Goal: Task Accomplishment & Management: Manage account settings

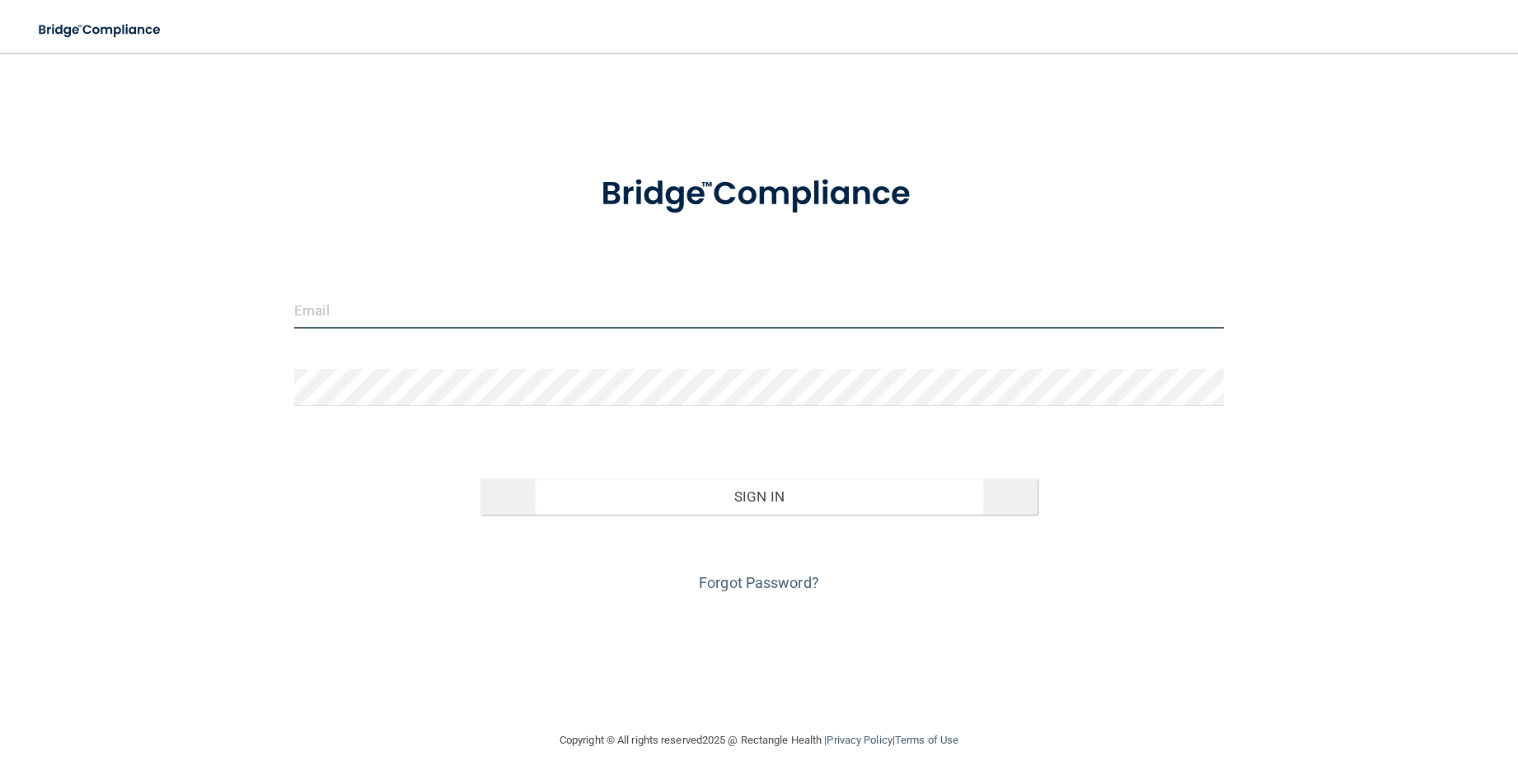
type input "[PERSON_NAME][EMAIL_ADDRESS][DOMAIN_NAME]"
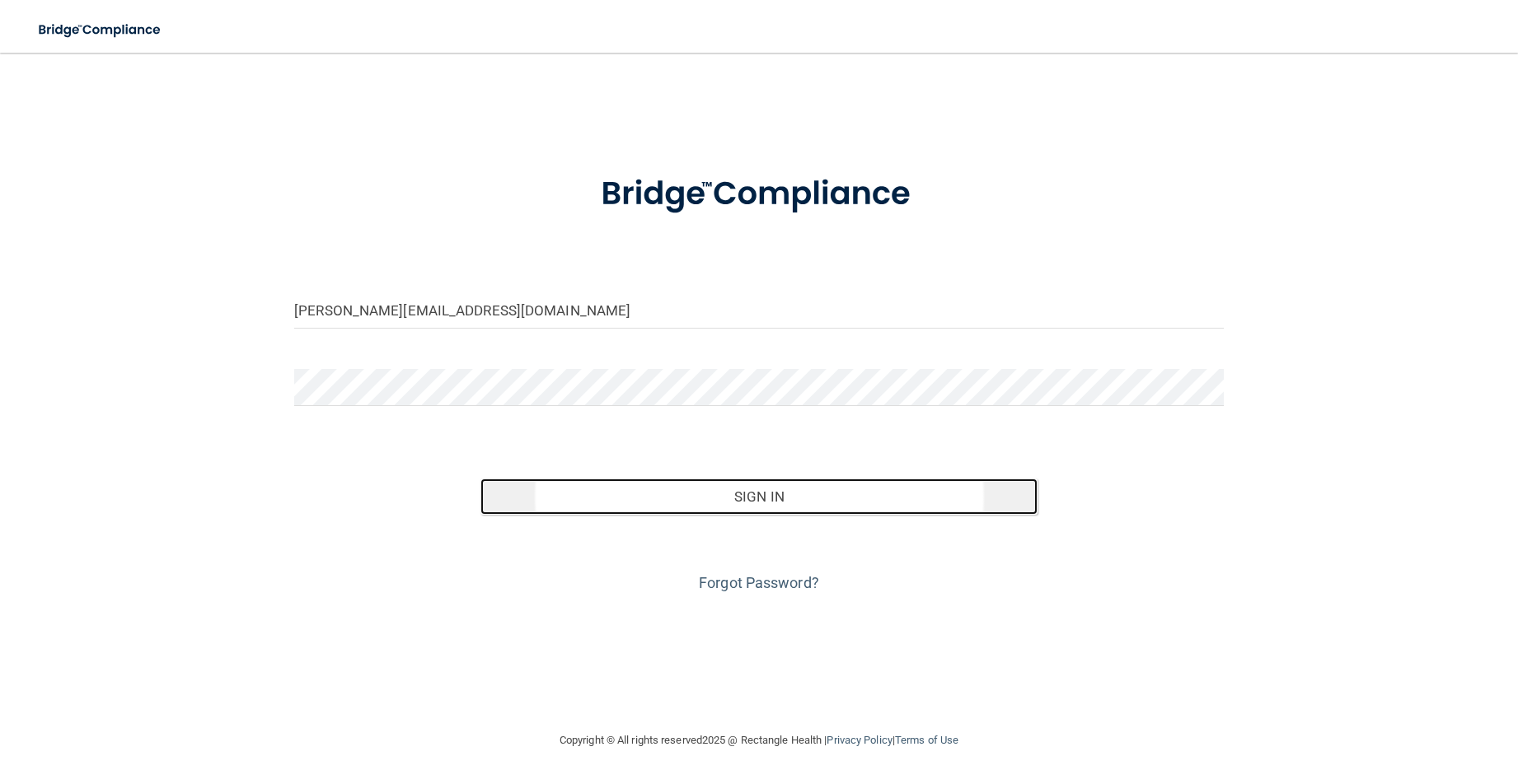
click at [772, 493] on button "Sign In" at bounding box center [759, 497] width 558 height 36
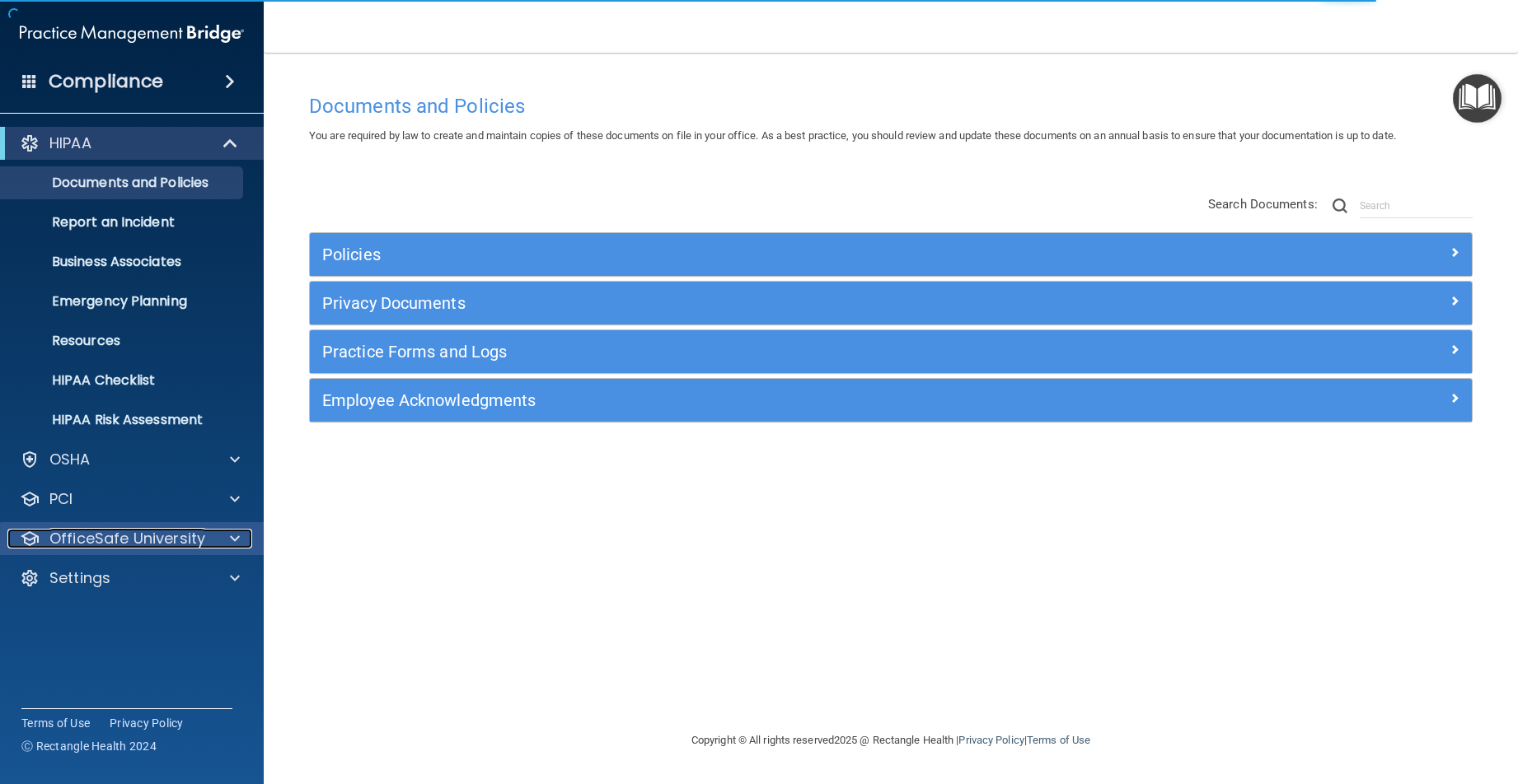
click at [194, 542] on p "OfficeSafe University" at bounding box center [127, 538] width 156 height 20
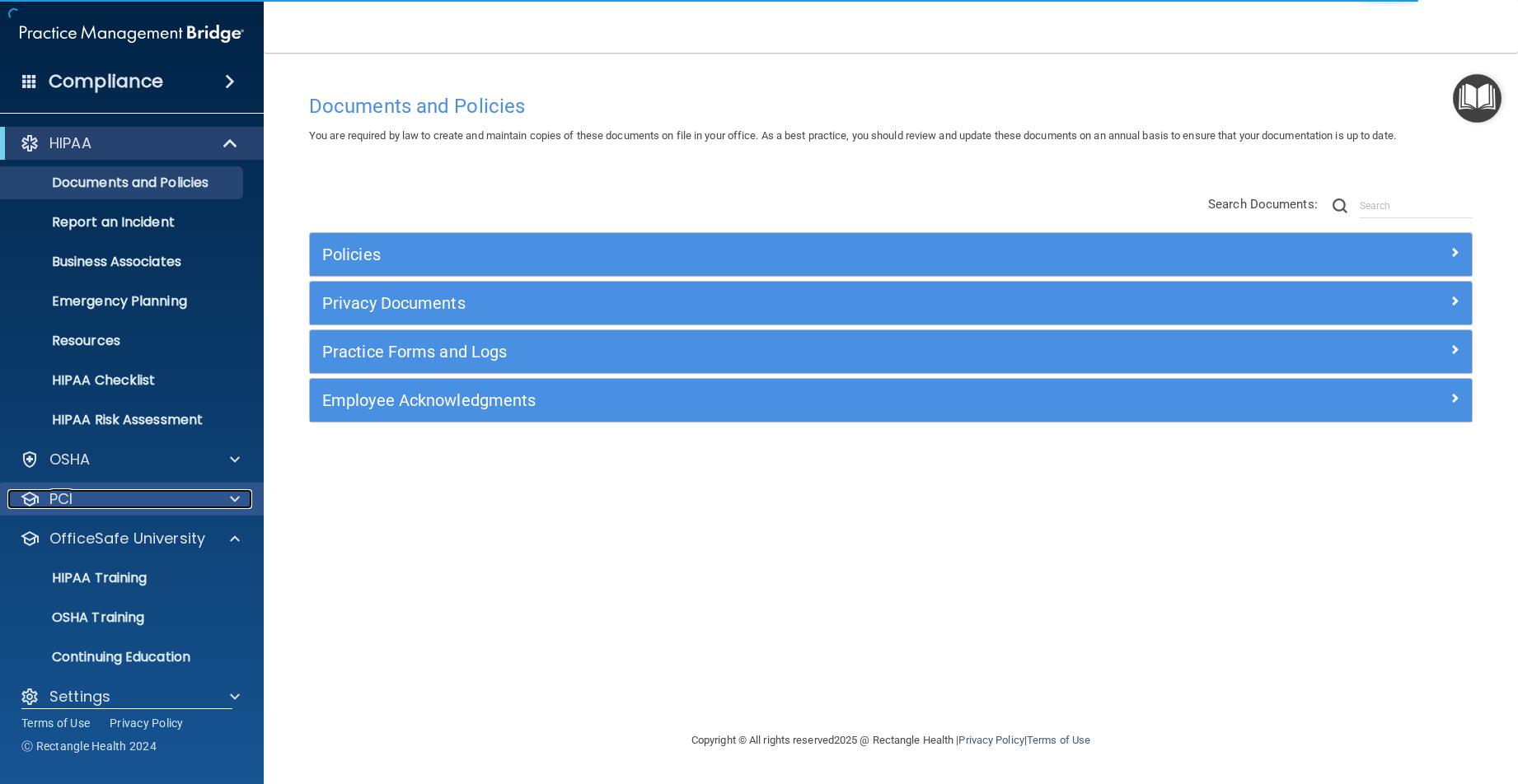
click at [184, 505] on div "PCI" at bounding box center [110, 499] width 205 height 20
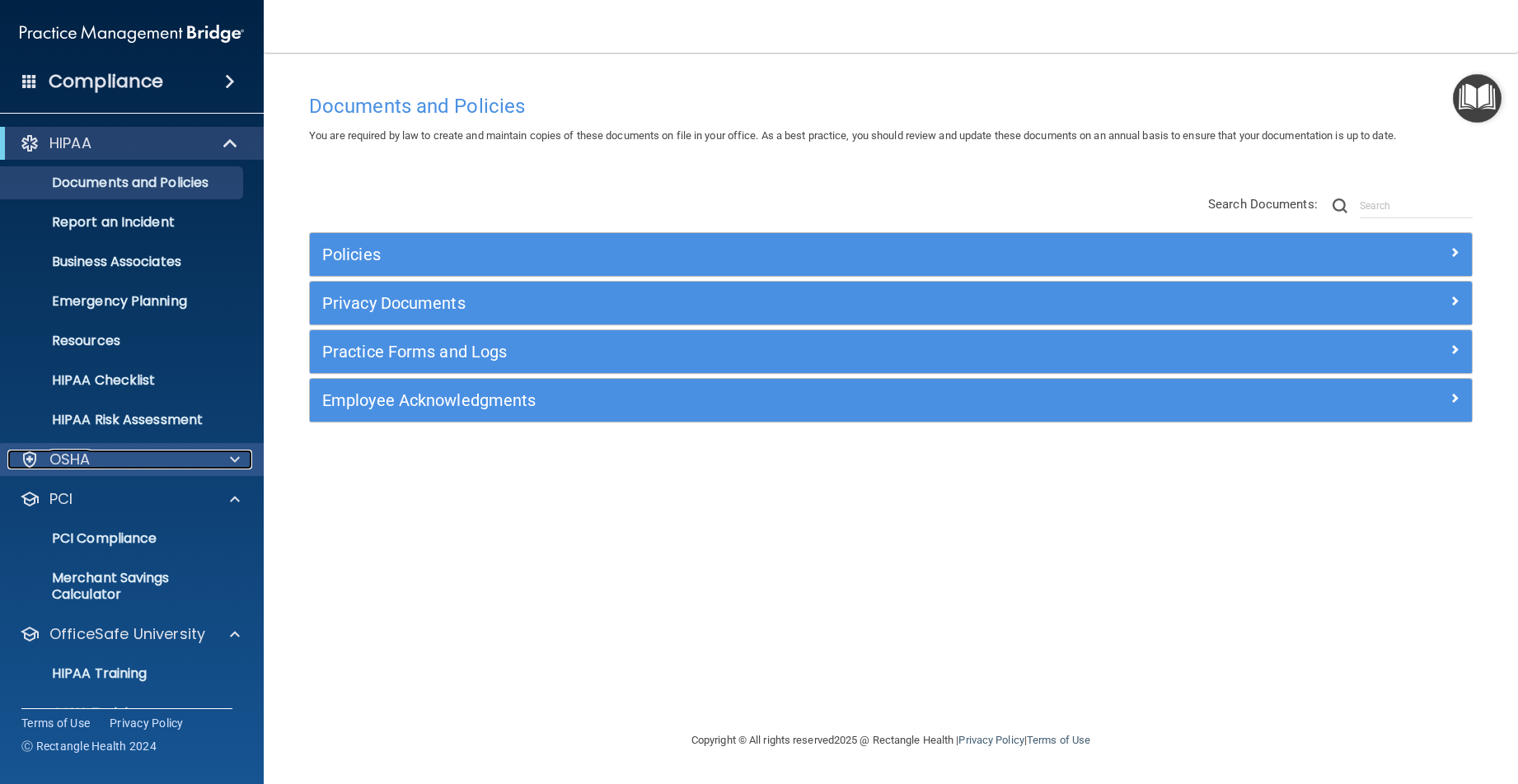
click at [195, 466] on div "OSHA" at bounding box center [110, 459] width 205 height 20
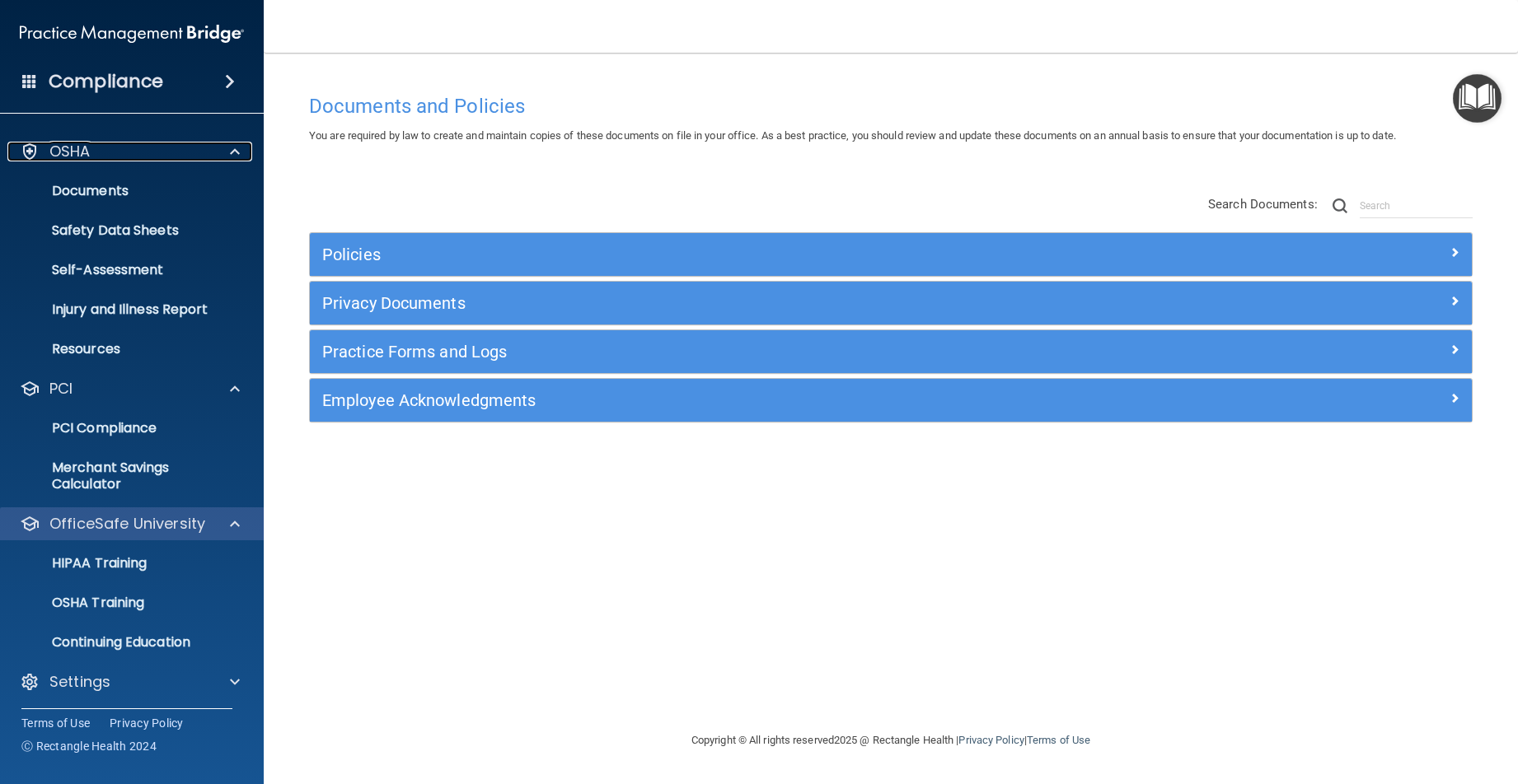
scroll to position [311, 0]
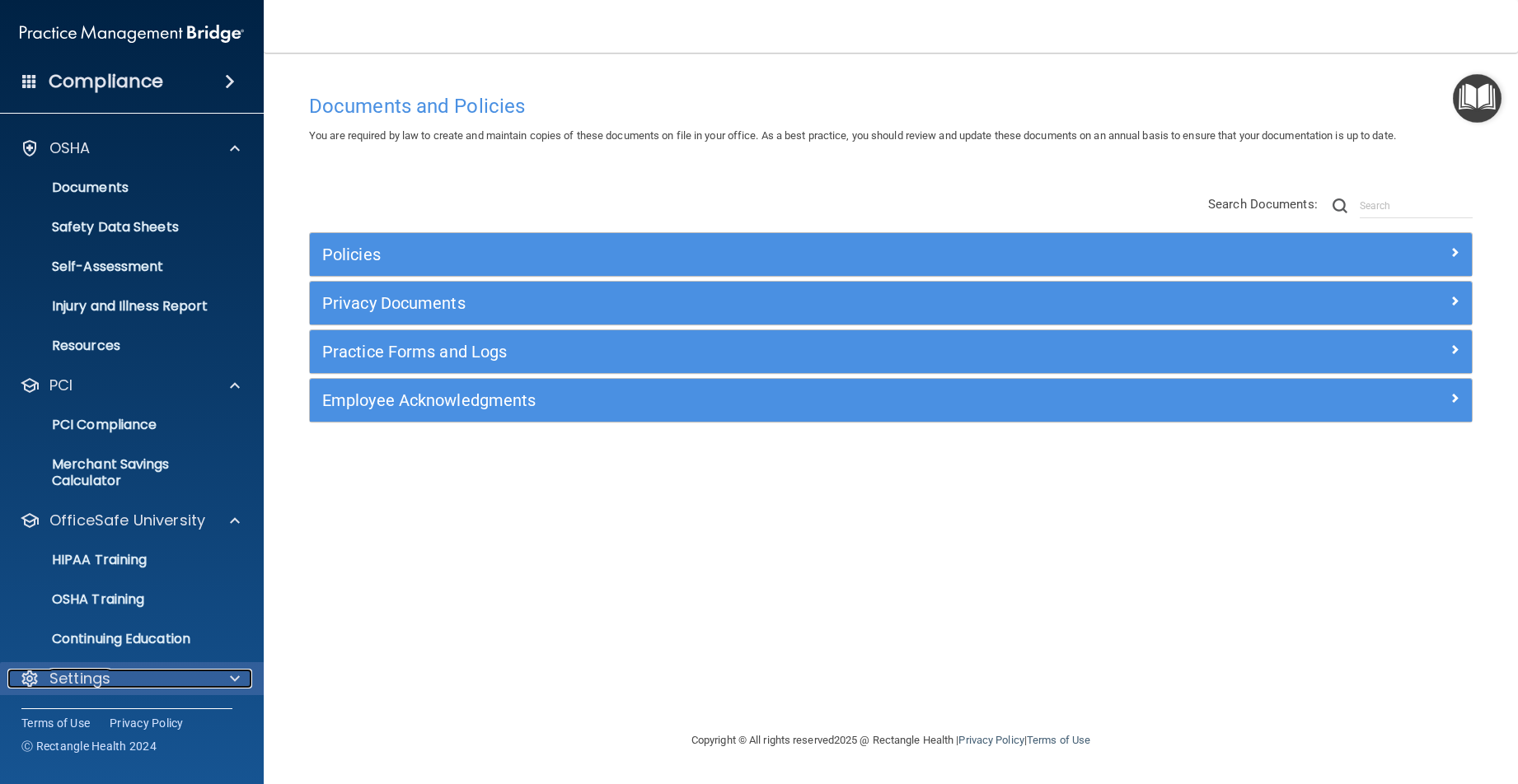
click at [137, 678] on div "Settings" at bounding box center [110, 678] width 205 height 20
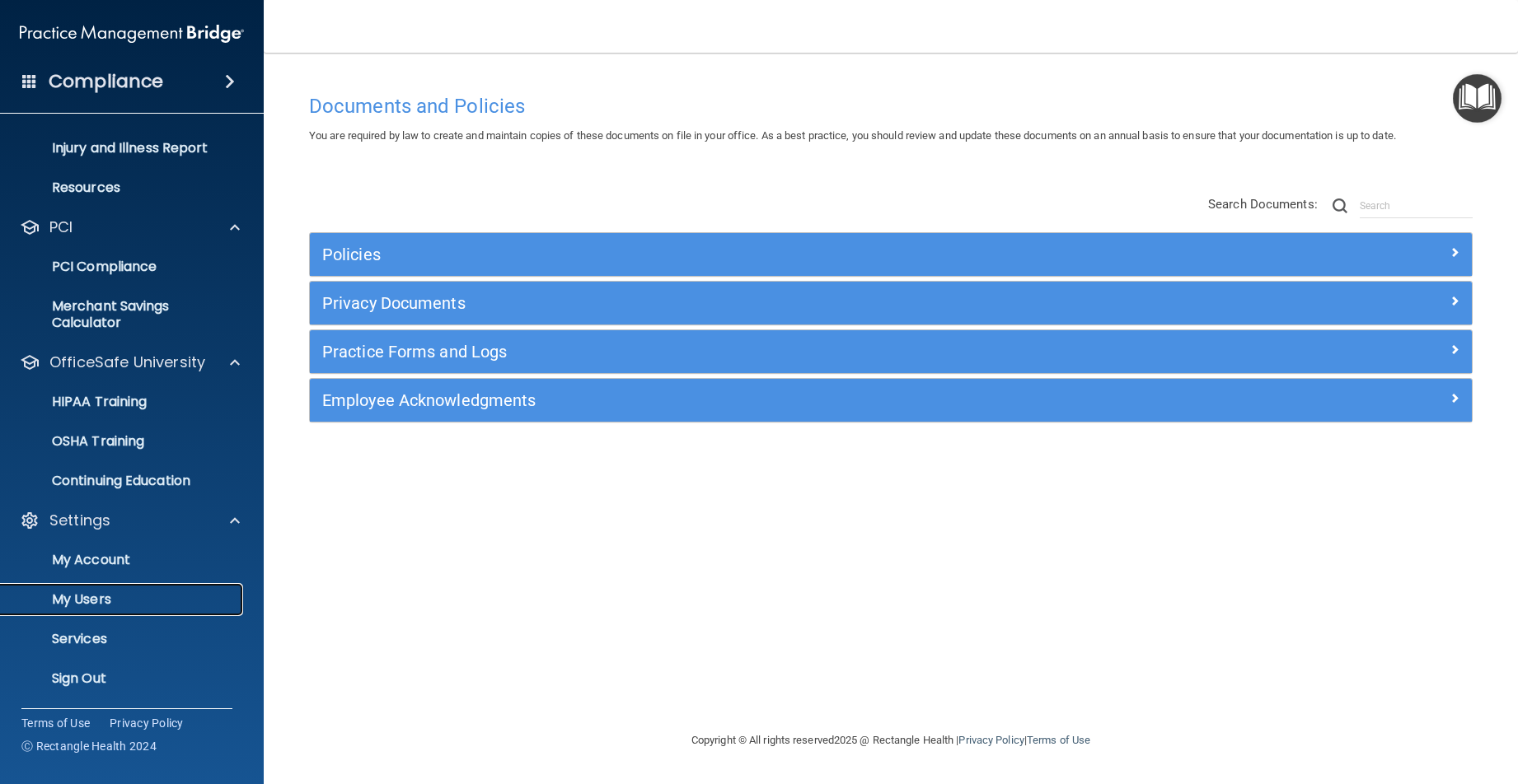
click at [59, 597] on p "My Users" at bounding box center [123, 599] width 225 height 16
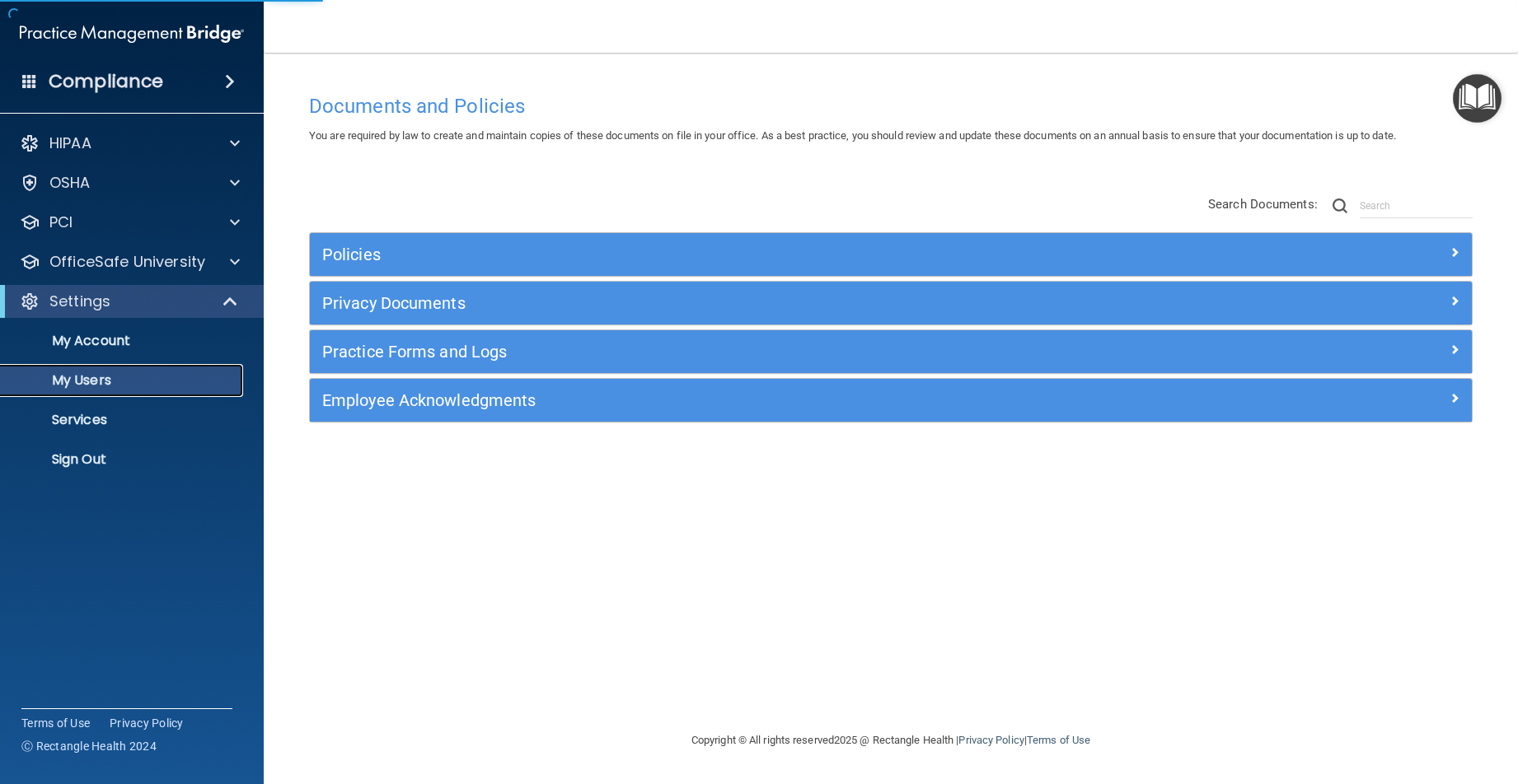
select select "20"
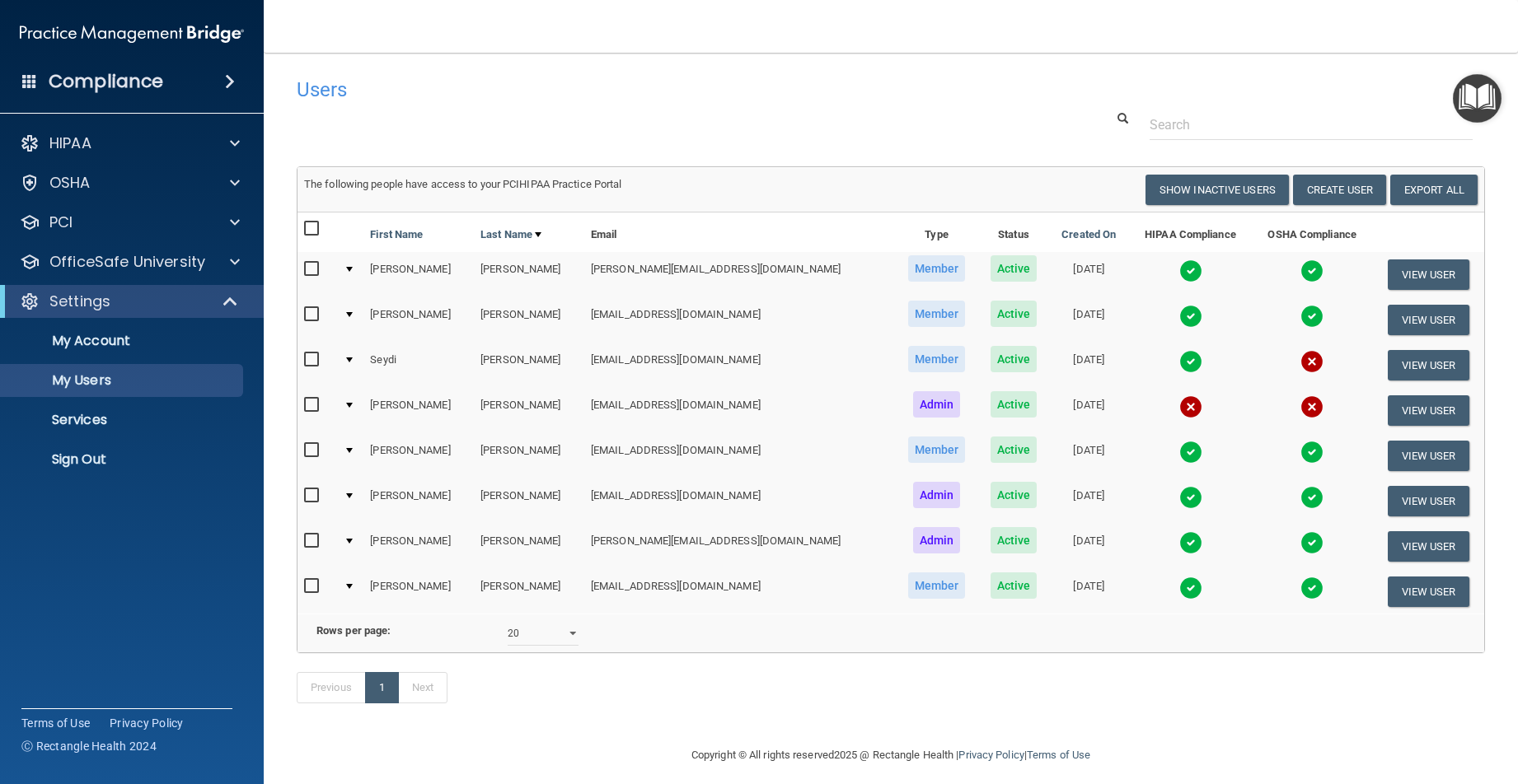
click at [314, 589] on input "checkbox" at bounding box center [314, 586] width 19 height 13
checkbox input "true"
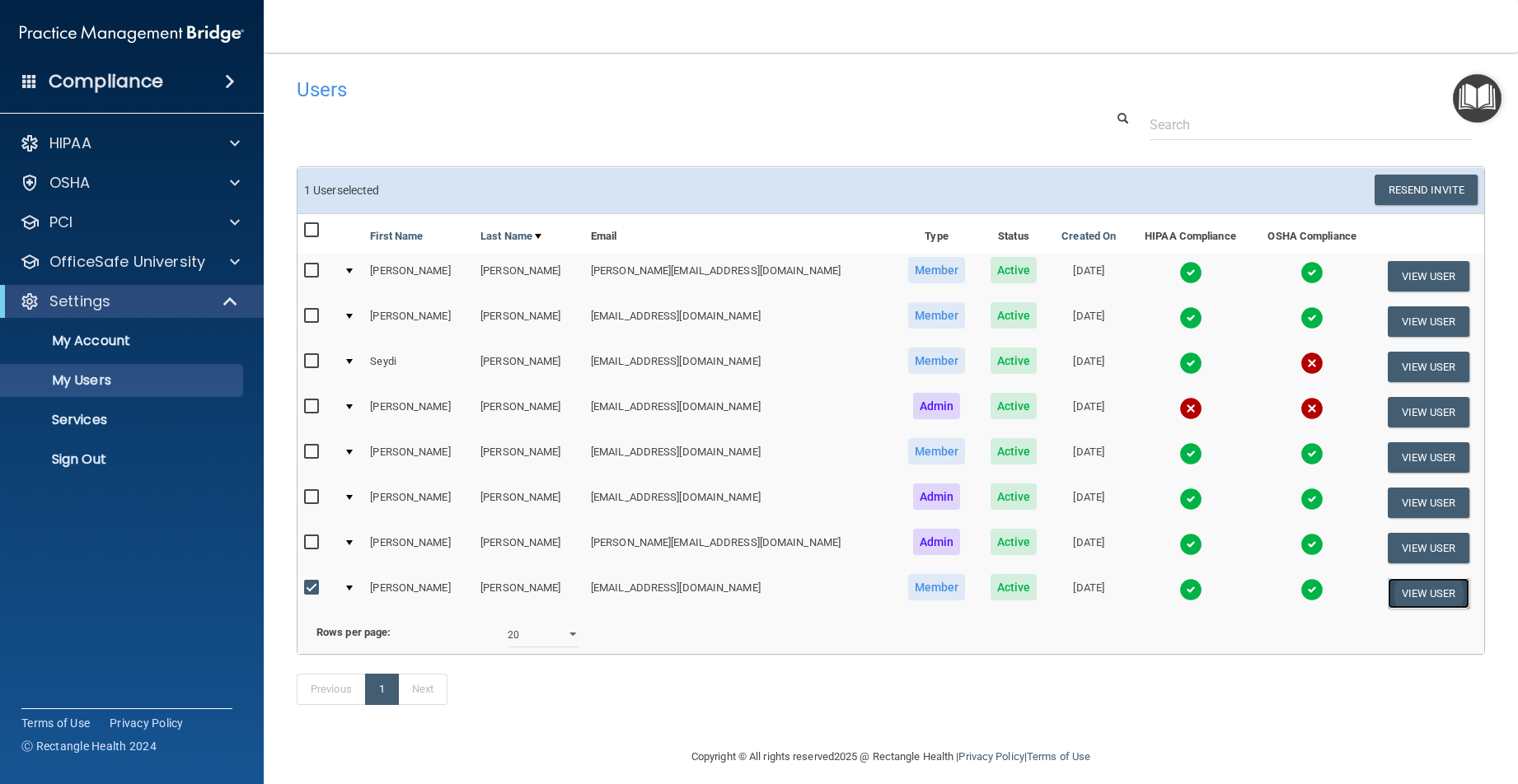
click at [1418, 592] on button "View User" at bounding box center [1429, 593] width 82 height 30
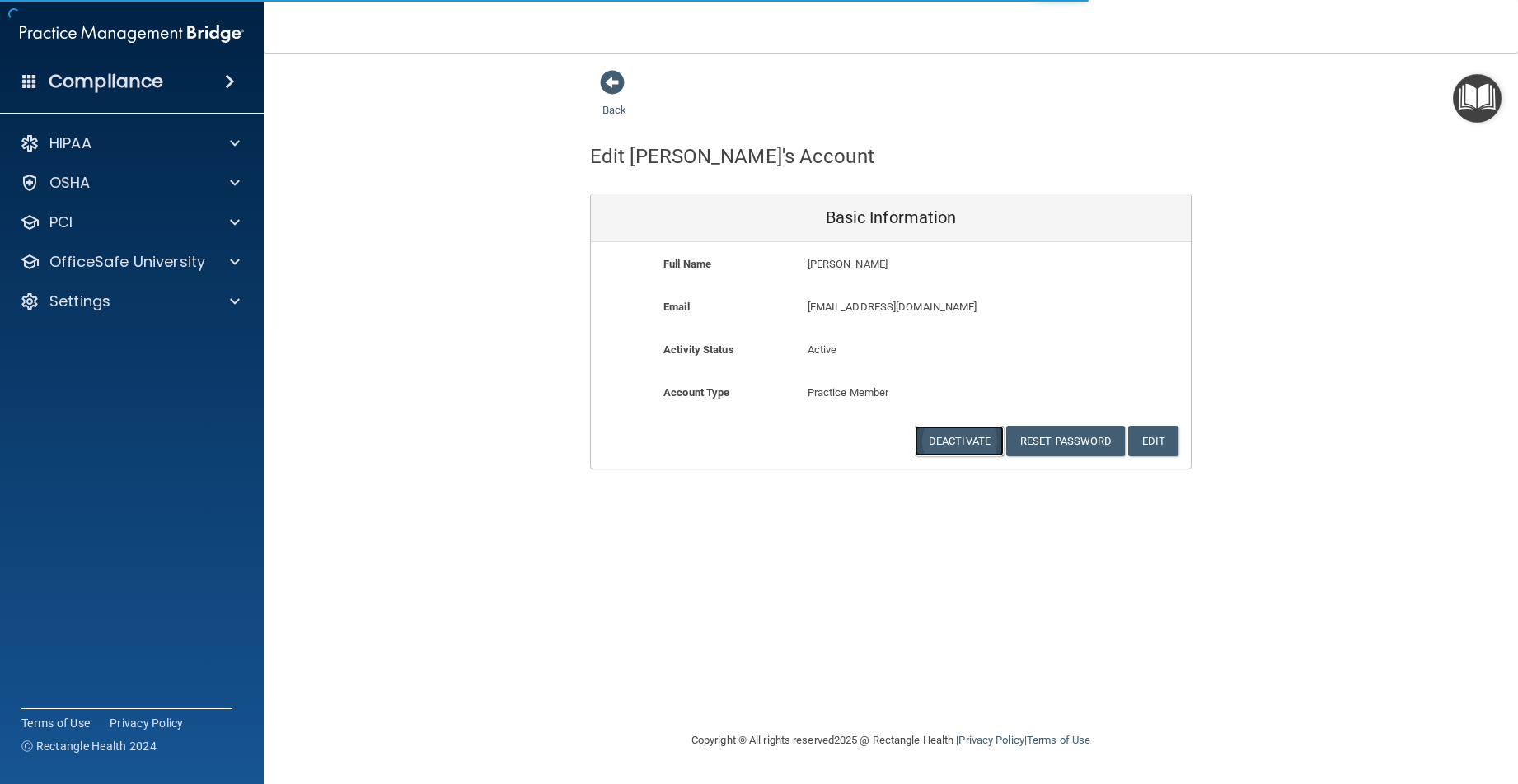
click at [960, 435] on button "Deactivate" at bounding box center [960, 441] width 89 height 30
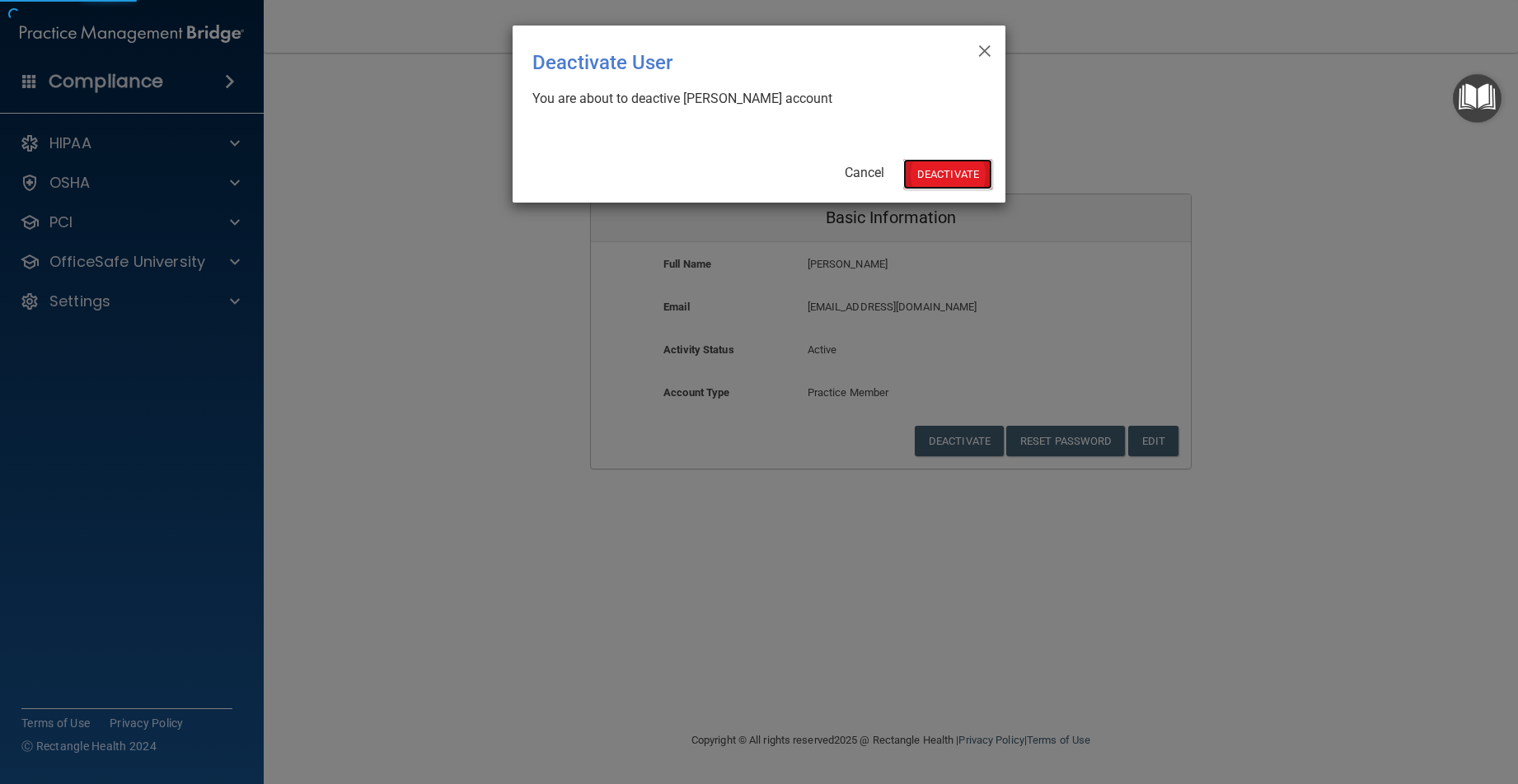
click at [935, 178] on button "Deactivate" at bounding box center [948, 174] width 89 height 30
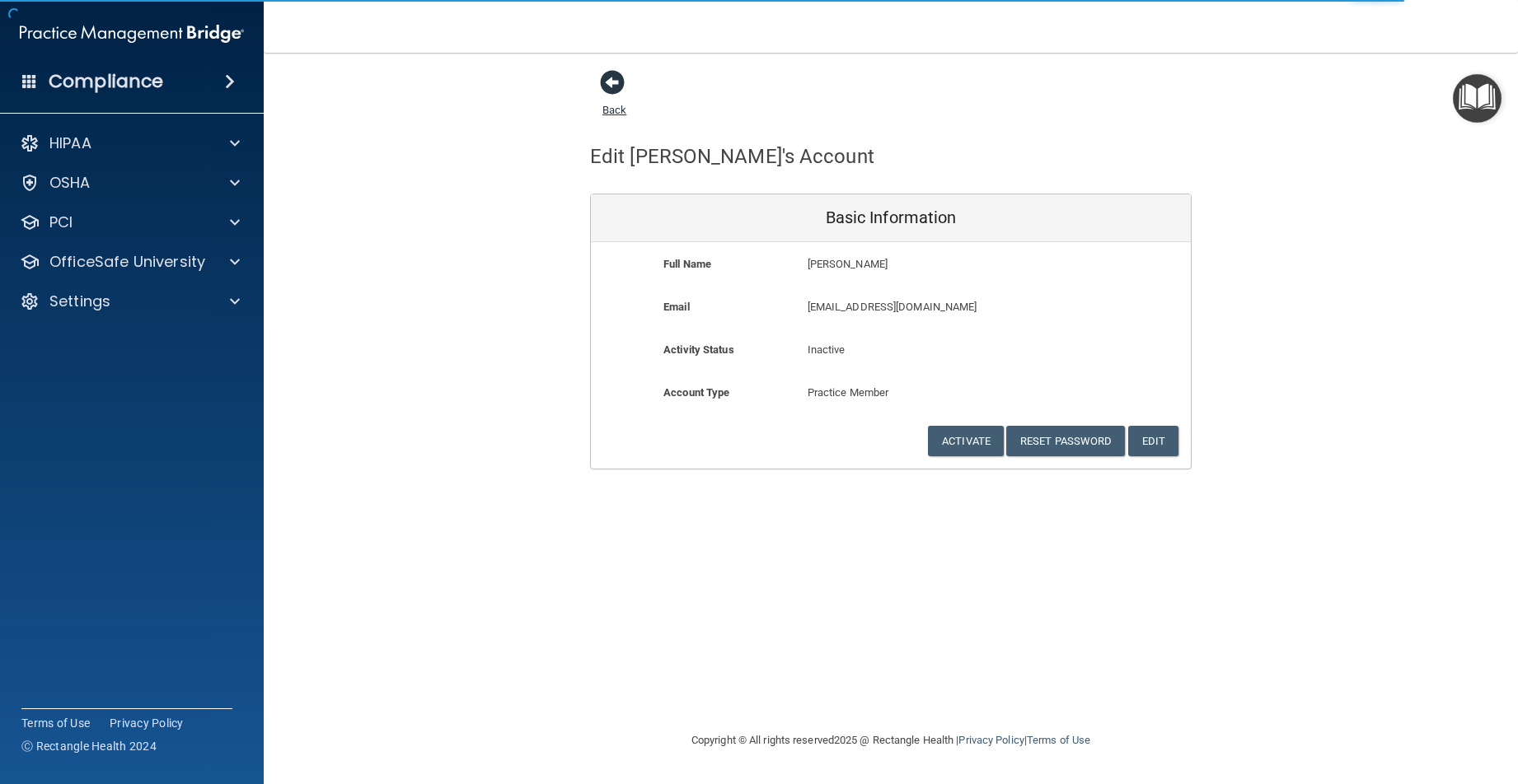
click at [610, 83] on span at bounding box center [612, 82] width 25 height 25
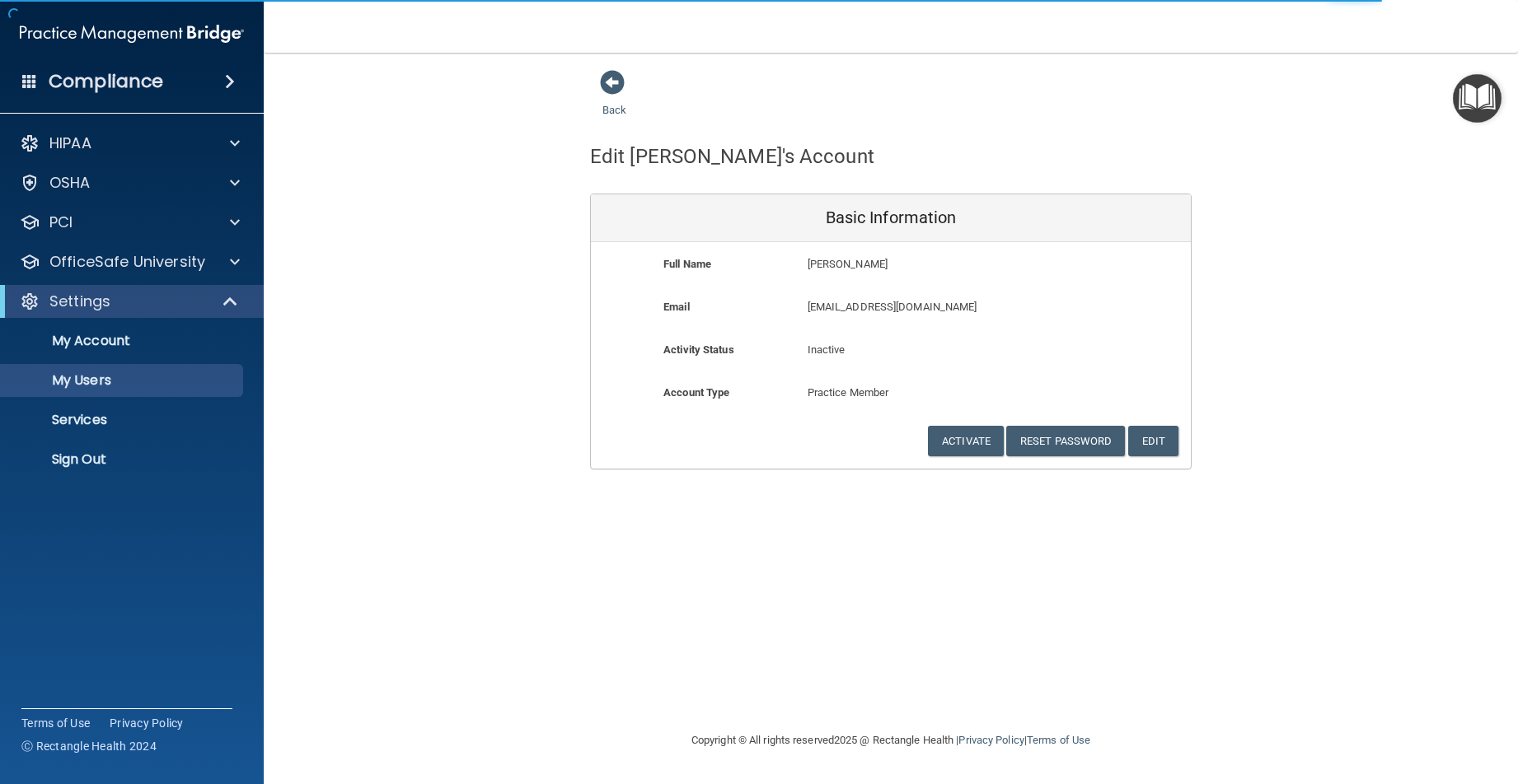
select select "20"
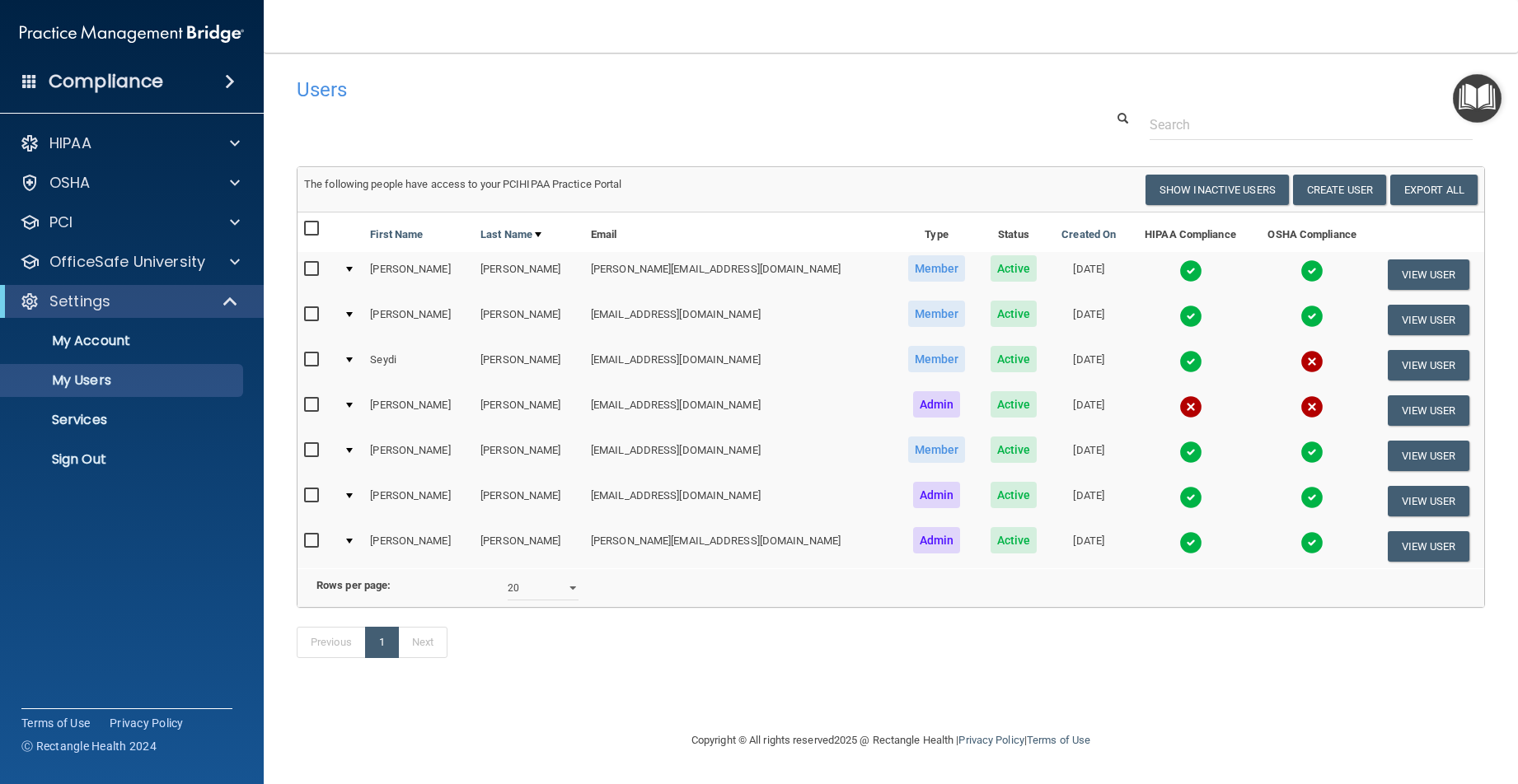
click at [308, 355] on input "checkbox" at bounding box center [314, 359] width 19 height 13
checkbox input "true"
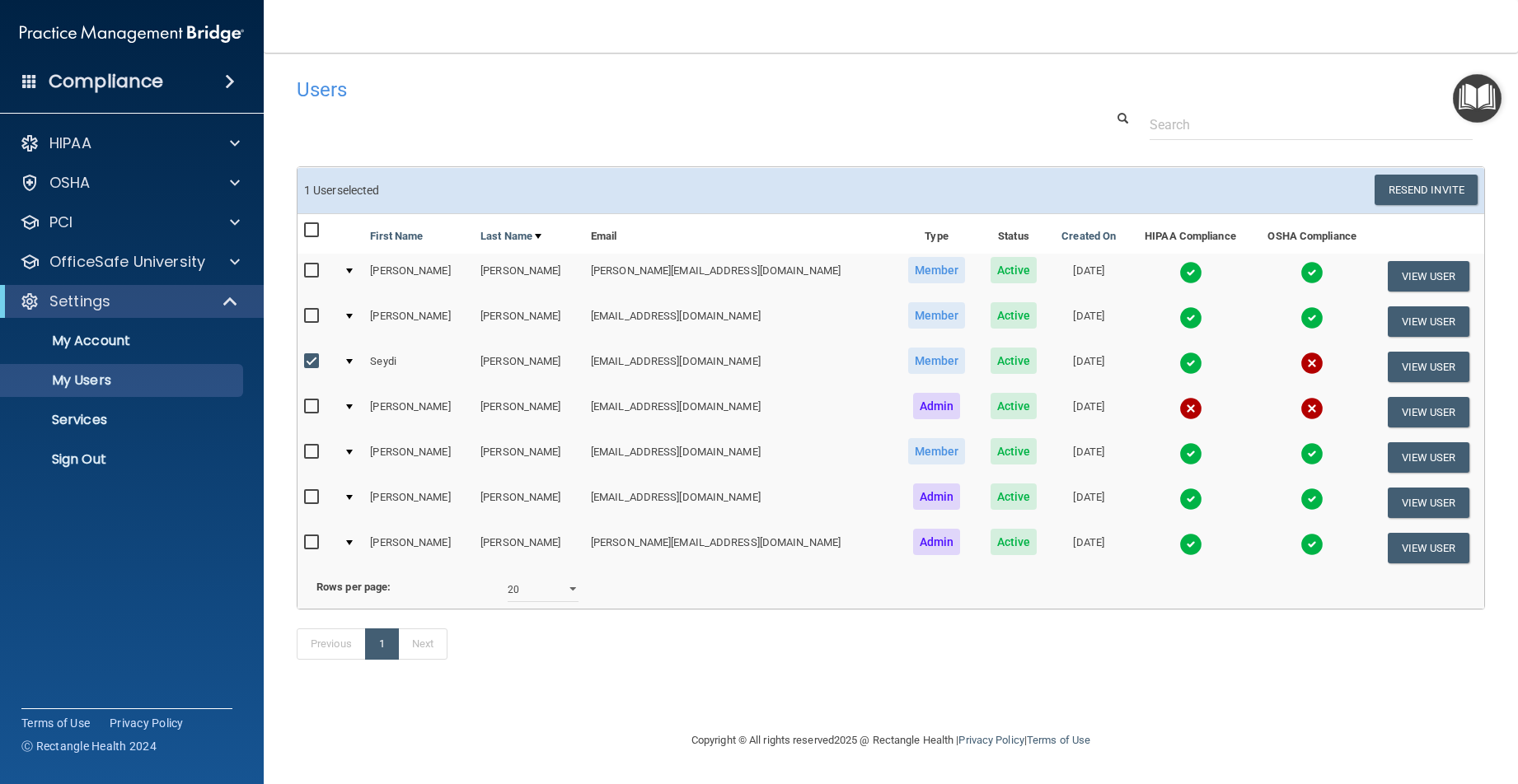
click at [310, 407] on input "checkbox" at bounding box center [314, 407] width 19 height 13
checkbox input "true"
click at [1423, 187] on button "Resend Invite" at bounding box center [1427, 189] width 103 height 30
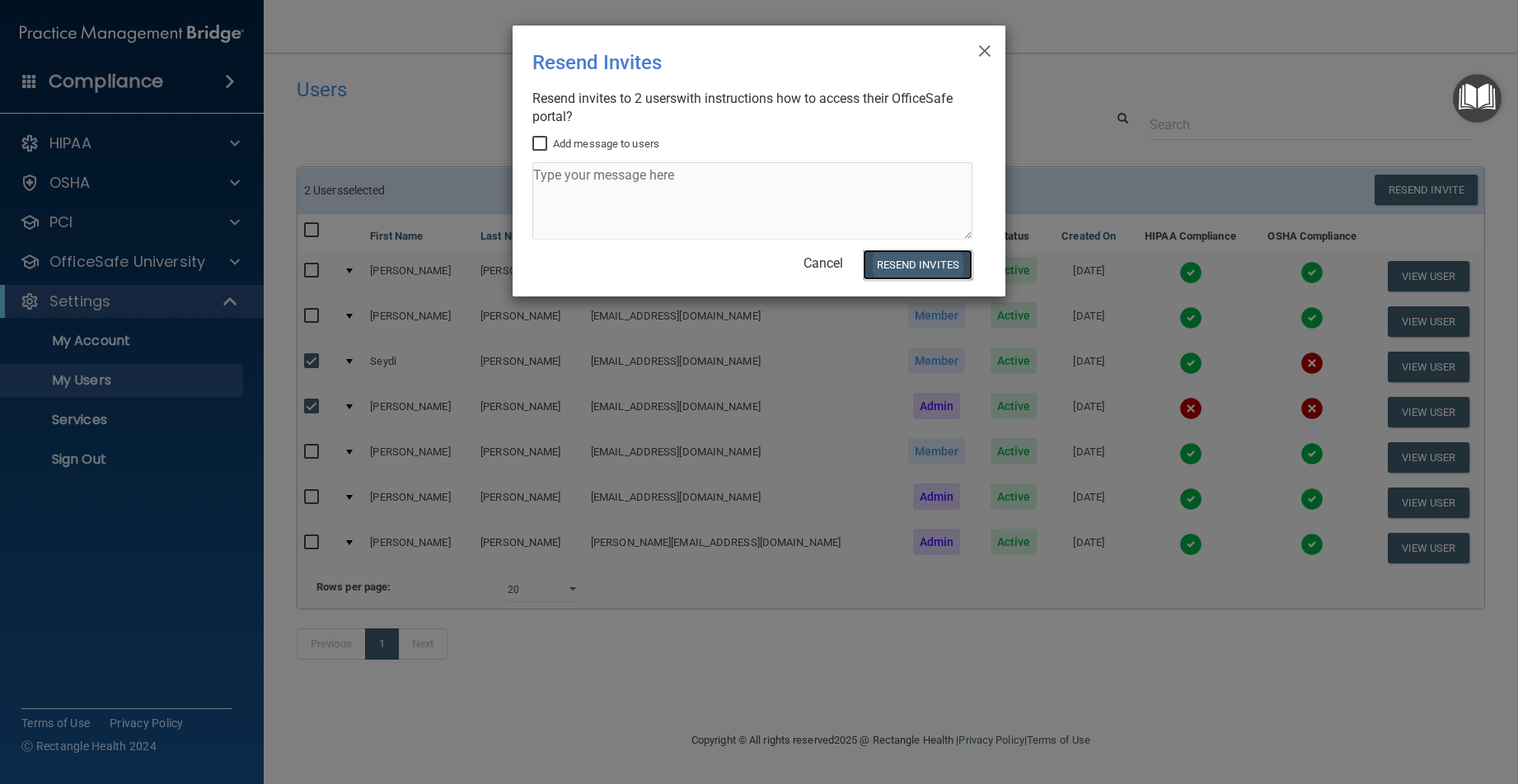
click at [924, 265] on button "Resend Invites" at bounding box center [918, 264] width 109 height 30
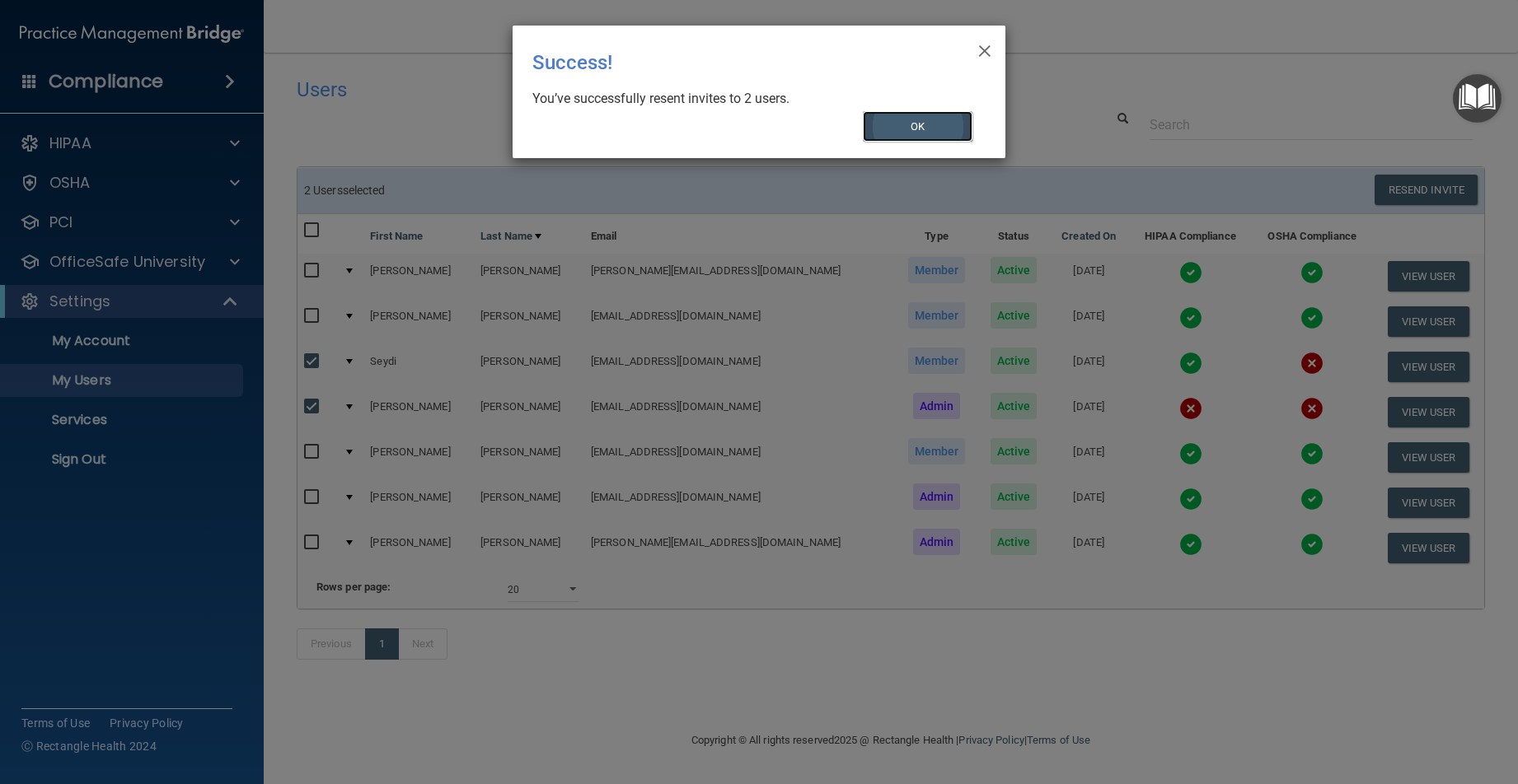
click at [920, 123] on button "OK" at bounding box center [919, 126] width 110 height 30
